Goal: Find specific page/section: Find specific page/section

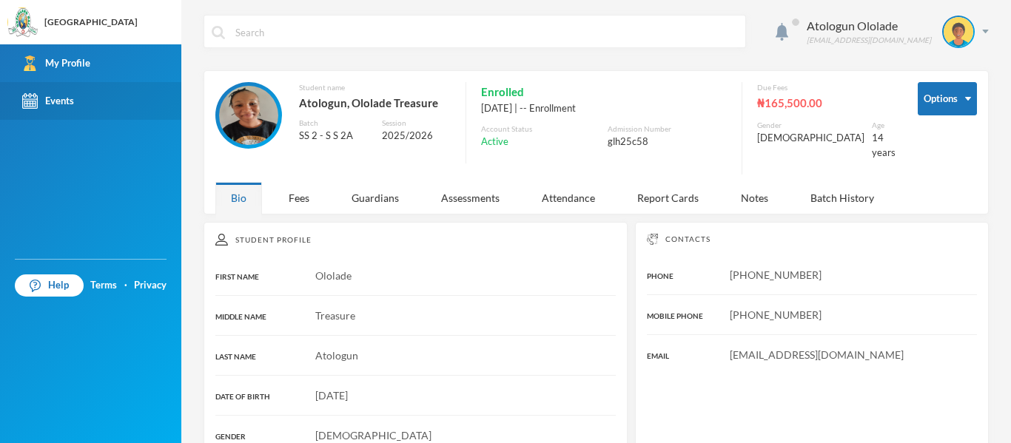
click at [96, 95] on link "Events" at bounding box center [90, 101] width 181 height 38
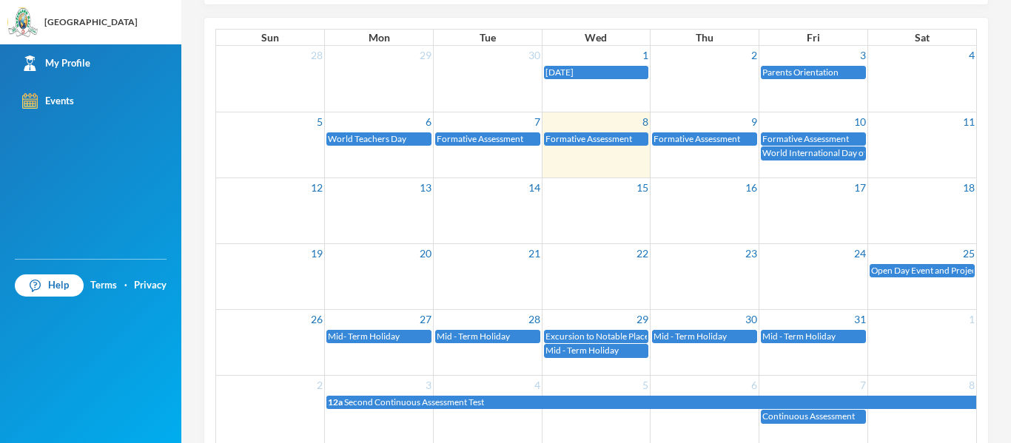
scroll to position [177, 0]
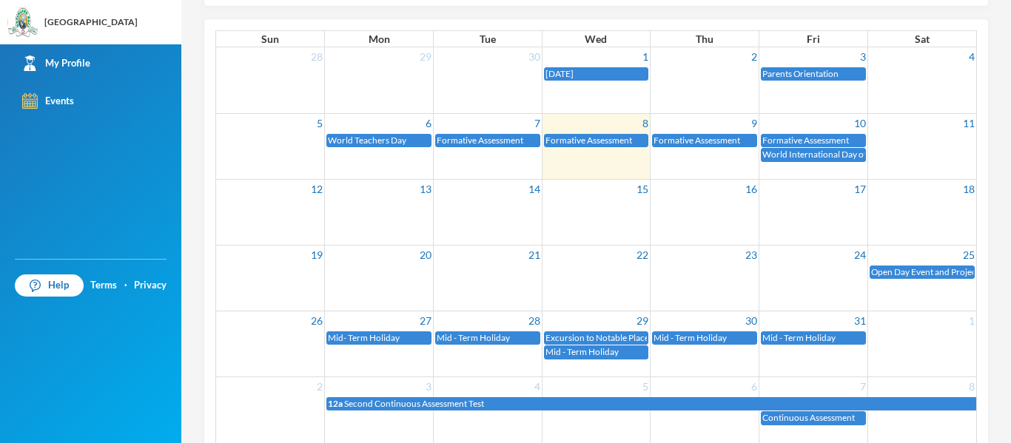
click at [488, 162] on div "5 6 7 8 9 10 11 World Teachers Day Formative Assessment Formative Assessment Fo…" at bounding box center [596, 138] width 760 height 50
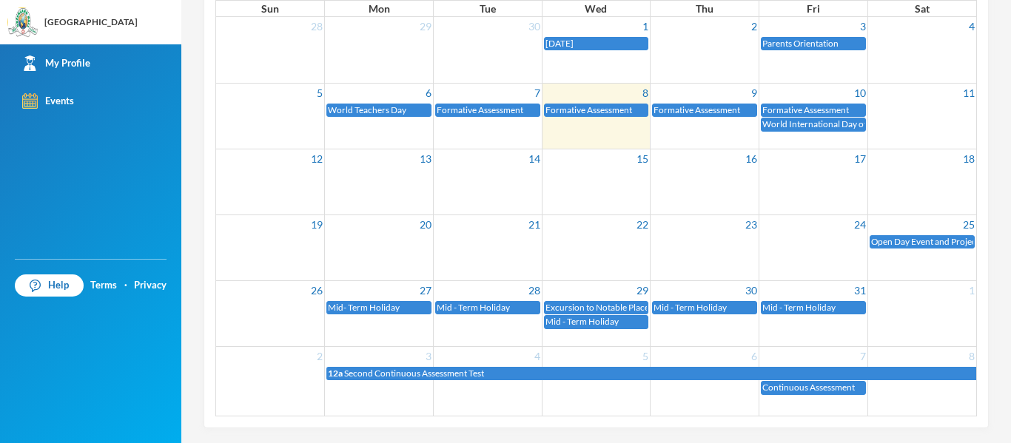
scroll to position [0, 0]
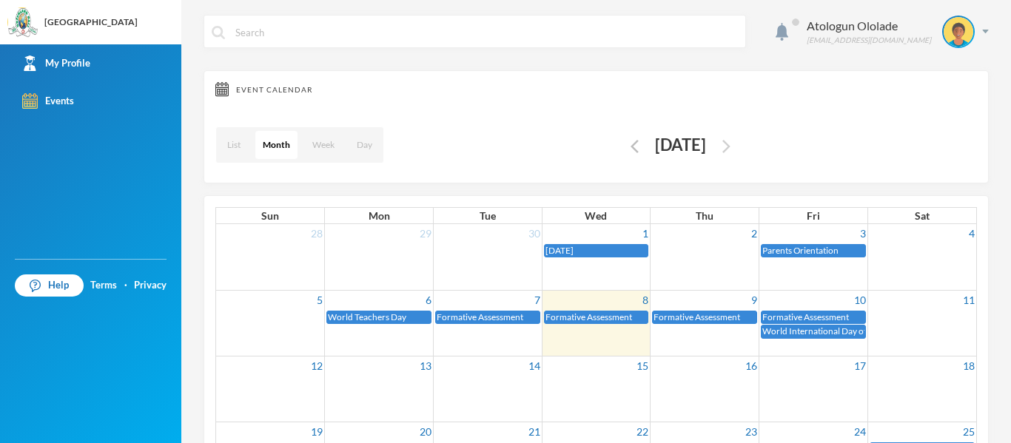
click at [730, 151] on img "button" at bounding box center [726, 146] width 8 height 13
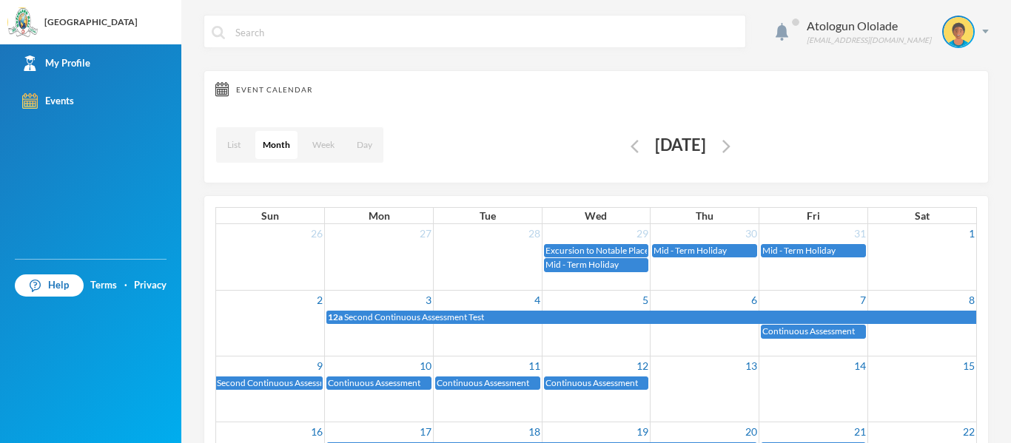
click at [626, 149] on button "button" at bounding box center [634, 145] width 17 height 17
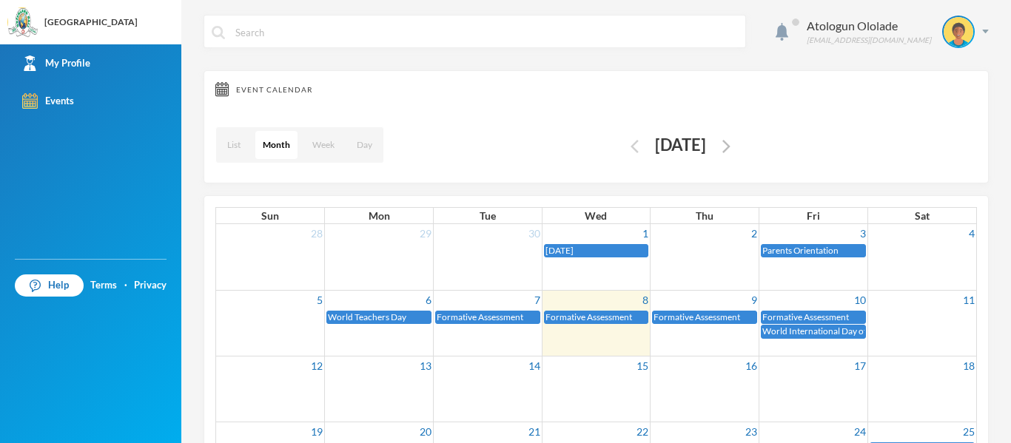
click at [630, 141] on img "button" at bounding box center [634, 146] width 8 height 13
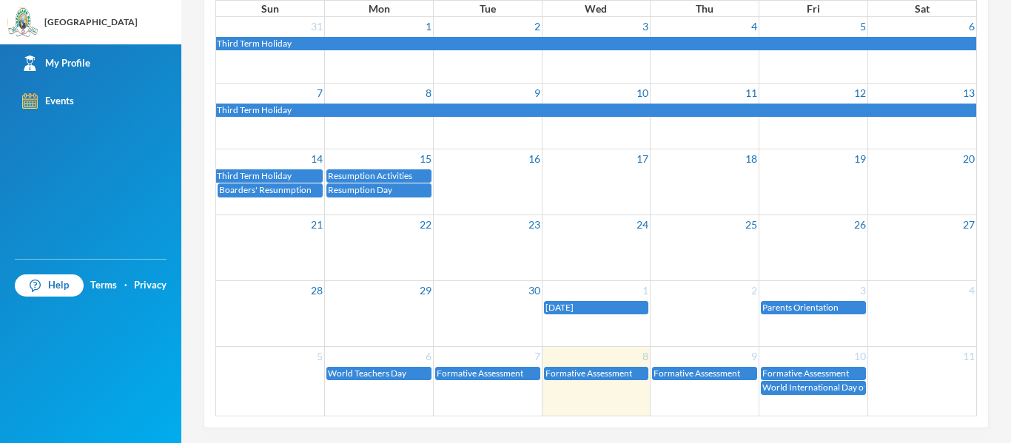
scroll to position [132, 0]
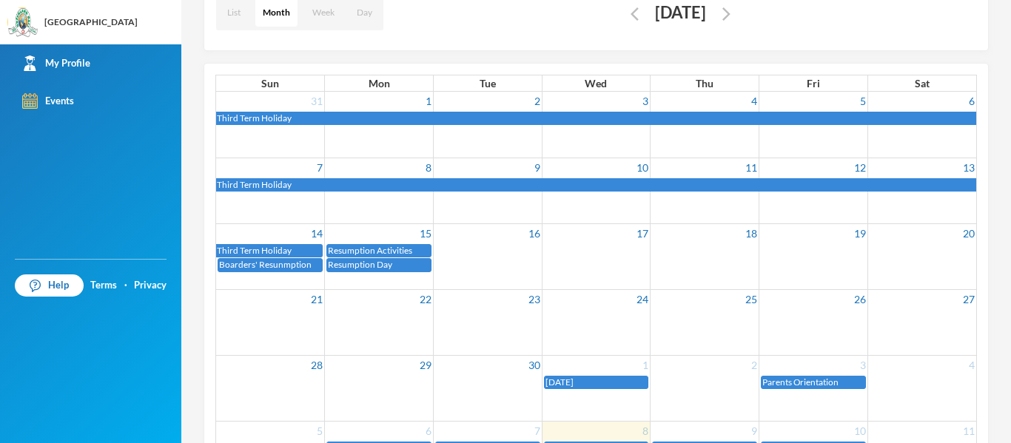
click at [623, 253] on td at bounding box center [596, 258] width 109 height 30
click at [164, 276] on div "Help Terms · Privacy" at bounding box center [90, 285] width 181 height 37
click at [730, 18] on img "button" at bounding box center [726, 13] width 8 height 13
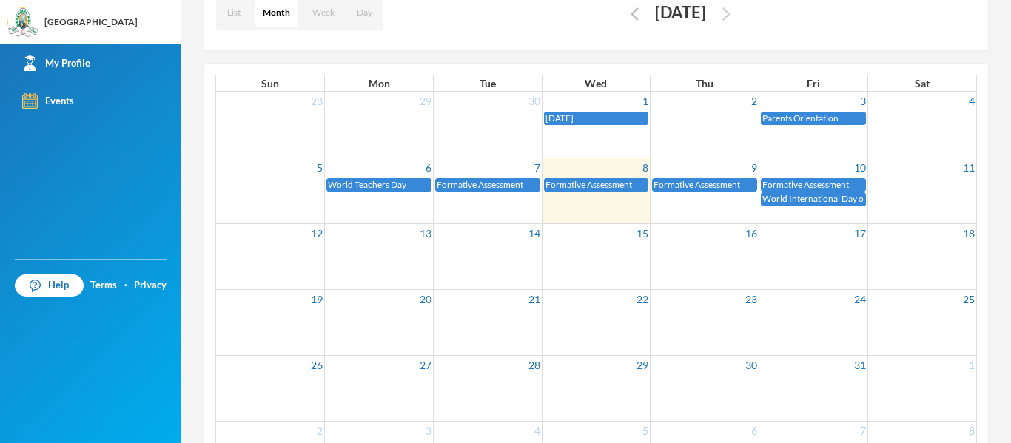
click at [759, 18] on div "List Month Week Day [DATE]" at bounding box center [595, 13] width 761 height 53
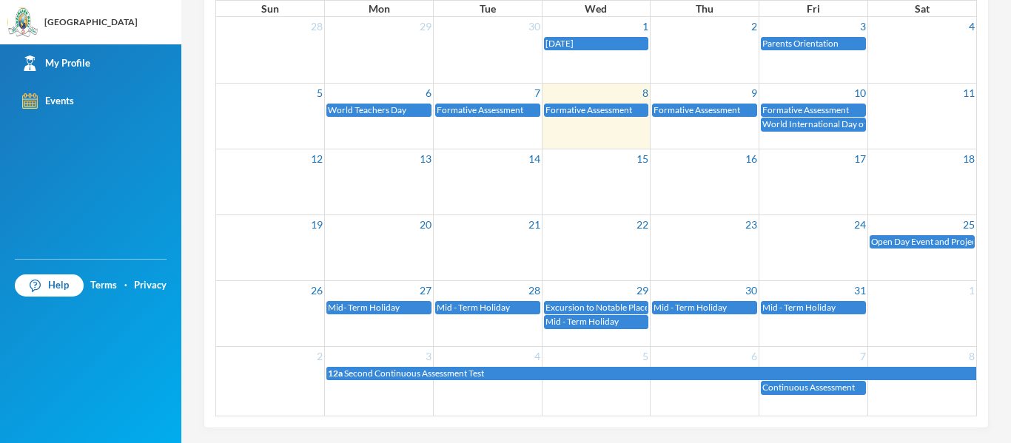
scroll to position [189, 0]
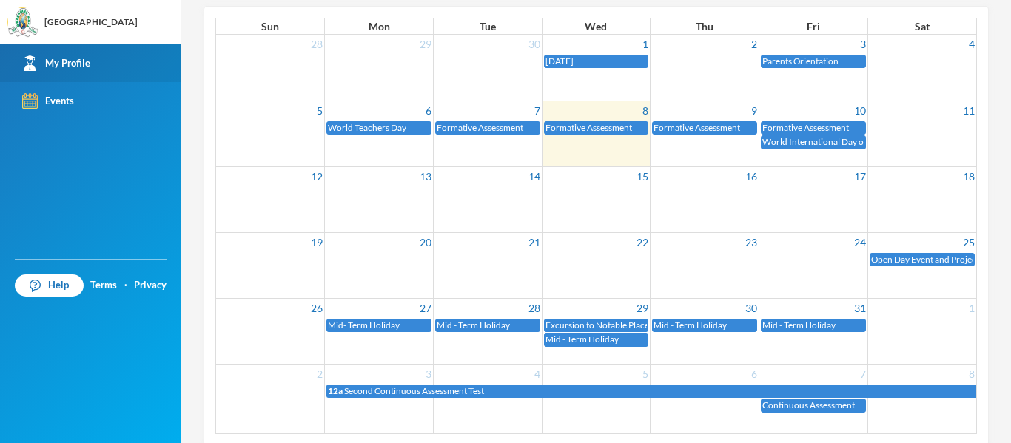
click at [101, 61] on link "My Profile" at bounding box center [90, 63] width 181 height 38
